Goal: Communication & Community: Answer question/provide support

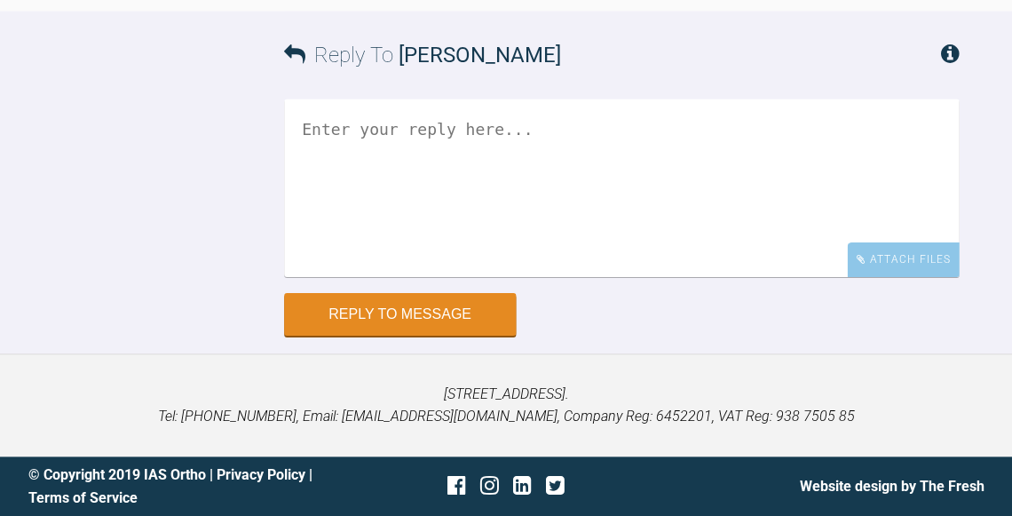
scroll to position [16250, 0]
click at [650, 277] on textarea at bounding box center [621, 188] width 675 height 178
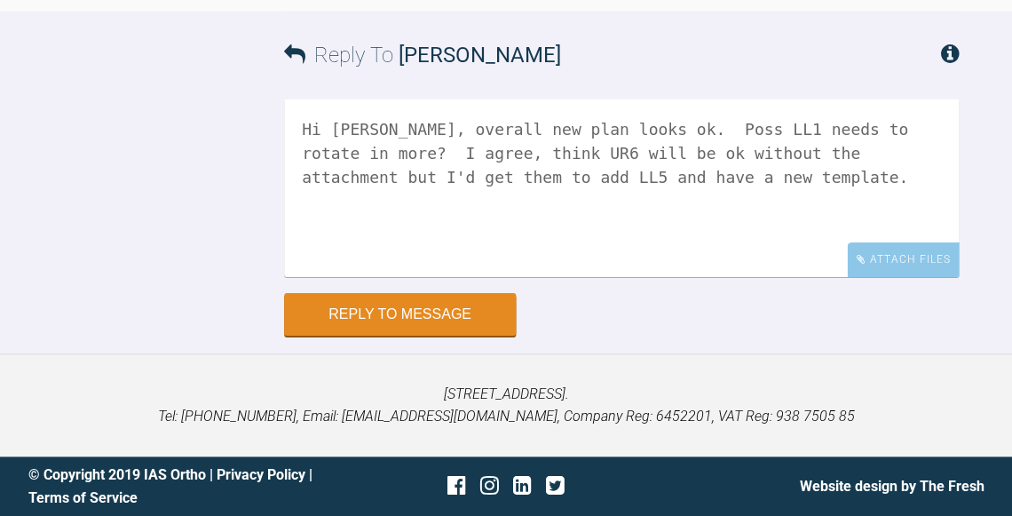
scroll to position [16194, 0]
click at [541, 277] on textarea "Hi [PERSON_NAME], overall new plan looks ok. Poss LL1 needs to rotate in more? …" at bounding box center [621, 188] width 675 height 178
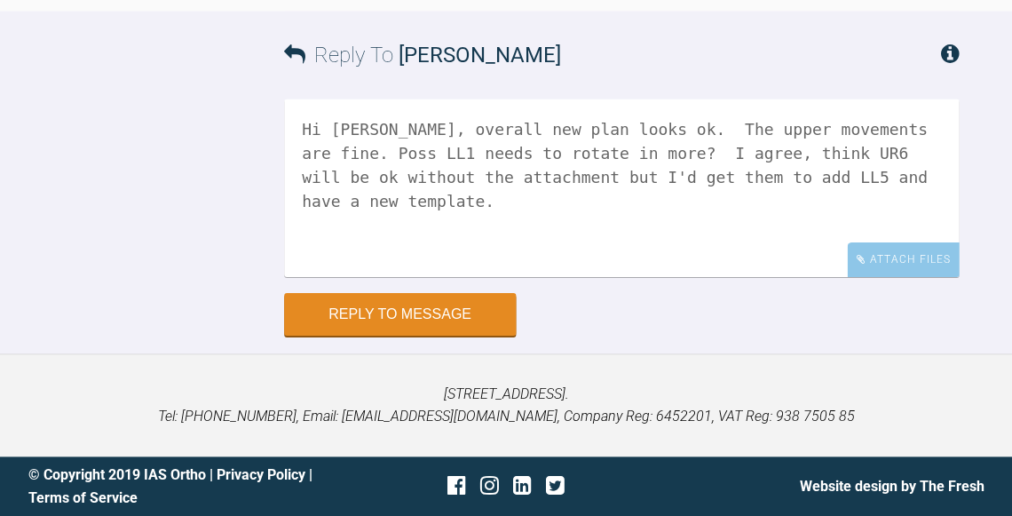
click at [337, 277] on textarea "Hi [PERSON_NAME], overall new plan looks ok. The upper movements are fine. Poss…" at bounding box center [621, 188] width 675 height 178
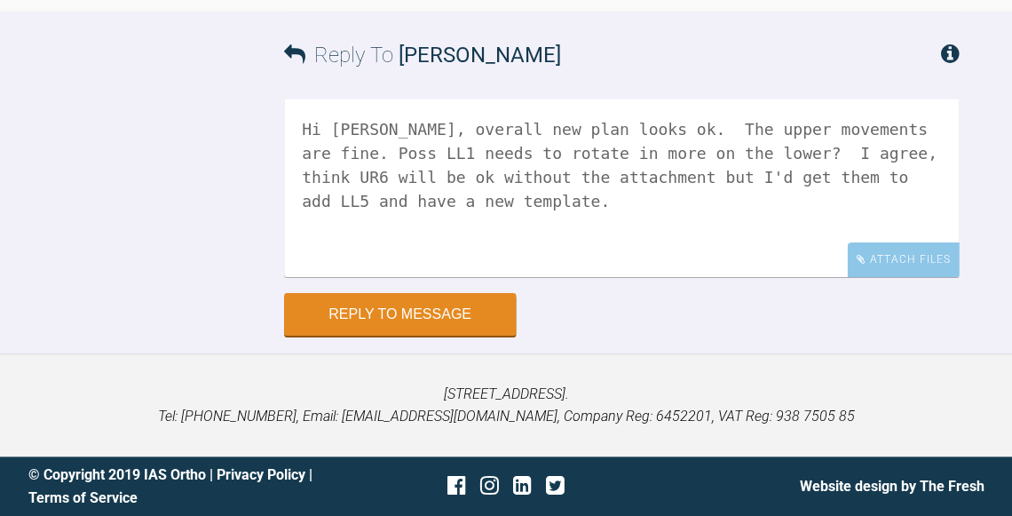
click at [582, 277] on textarea "Hi [PERSON_NAME], overall new plan looks ok. The upper movements are fine. Poss…" at bounding box center [621, 188] width 675 height 178
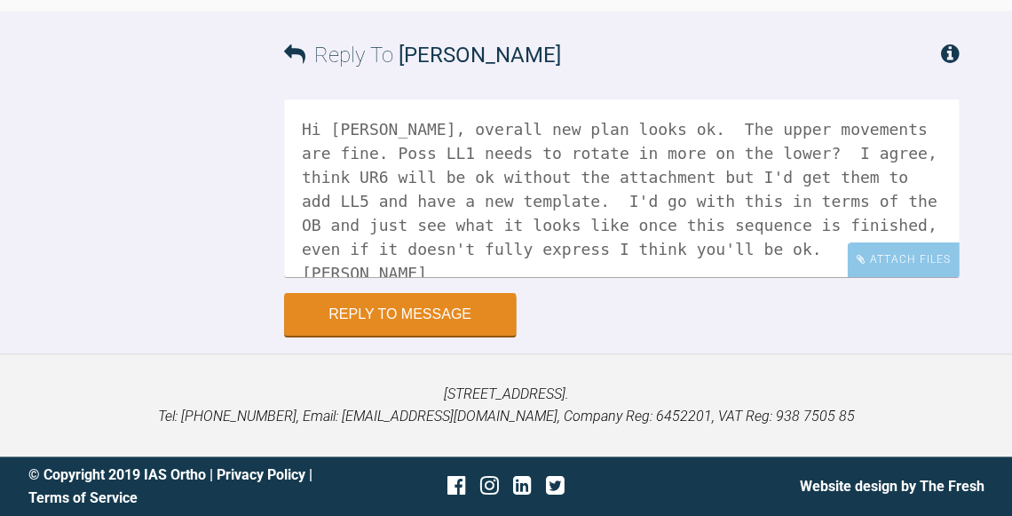
scroll to position [16357, 0]
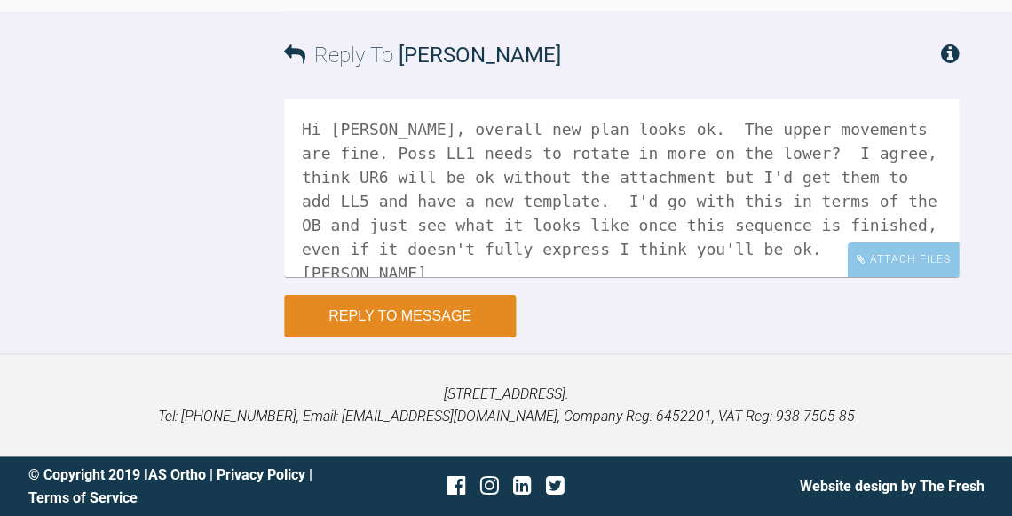
type textarea "Hi [PERSON_NAME], overall new plan looks ok. The upper movements are fine. Poss…"
click at [431, 337] on button "Reply to Message" at bounding box center [400, 316] width 232 height 43
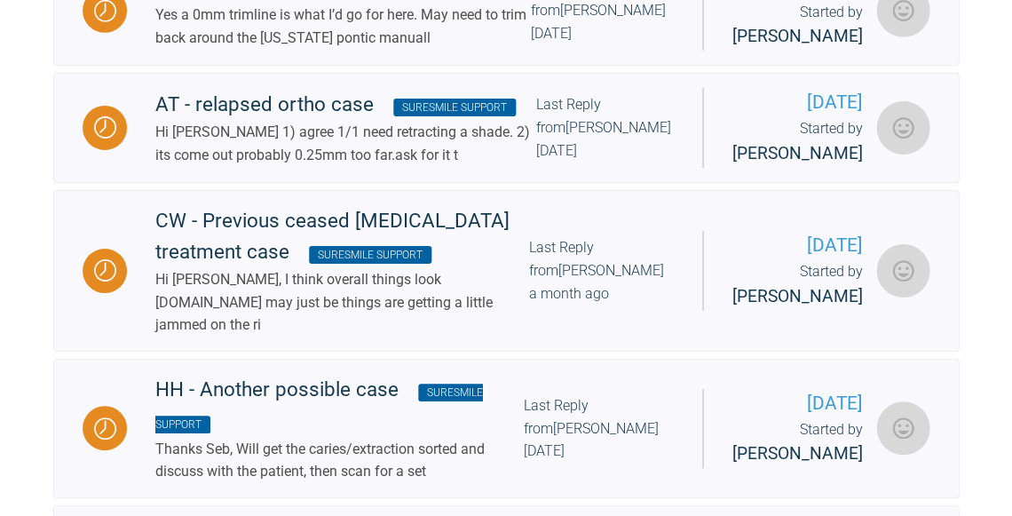
scroll to position [1063, 0]
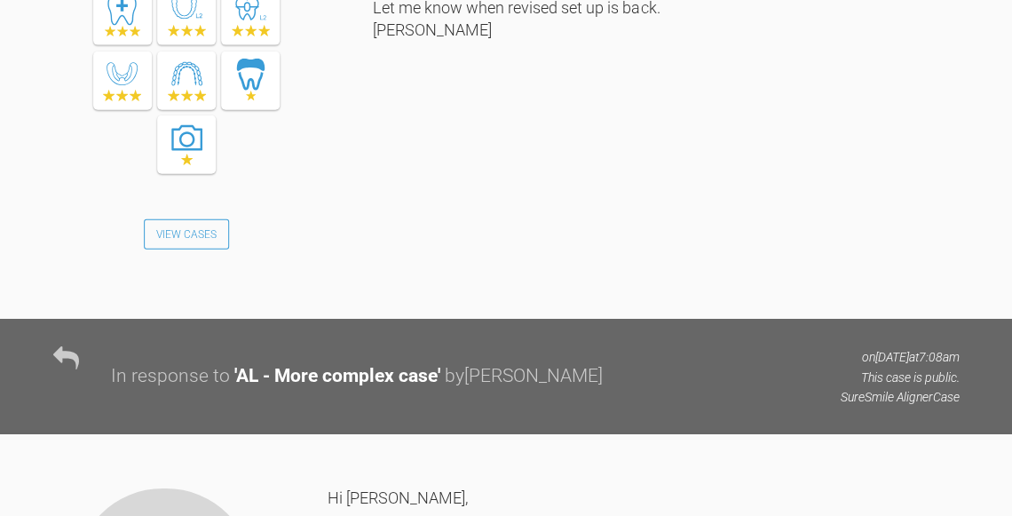
scroll to position [5827, 0]
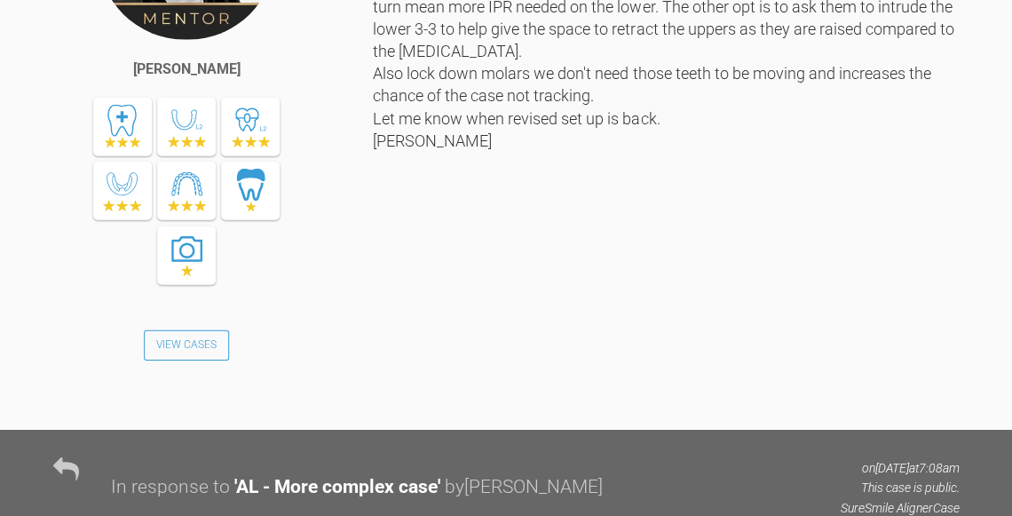
drag, startPoint x: 554, startPoint y: 89, endPoint x: 326, endPoint y: 84, distance: 228.2
drag, startPoint x: 550, startPoint y: 87, endPoint x: 329, endPoint y: 85, distance: 221.1
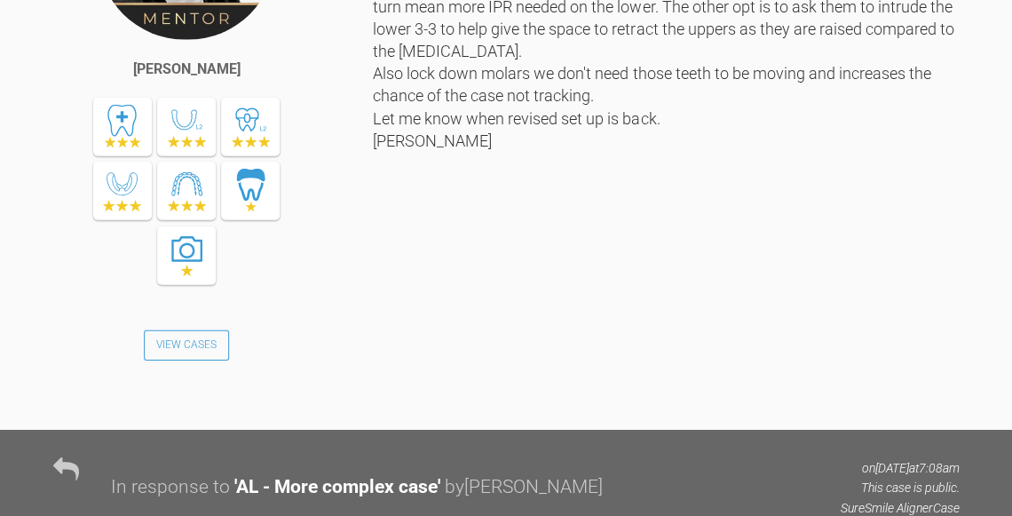
copy link "catiesherlock@googlemail.com"
drag, startPoint x: 435, startPoint y: 109, endPoint x: 328, endPoint y: 110, distance: 107.4
copy div "Mylespippa19+"
